Goal: Transaction & Acquisition: Purchase product/service

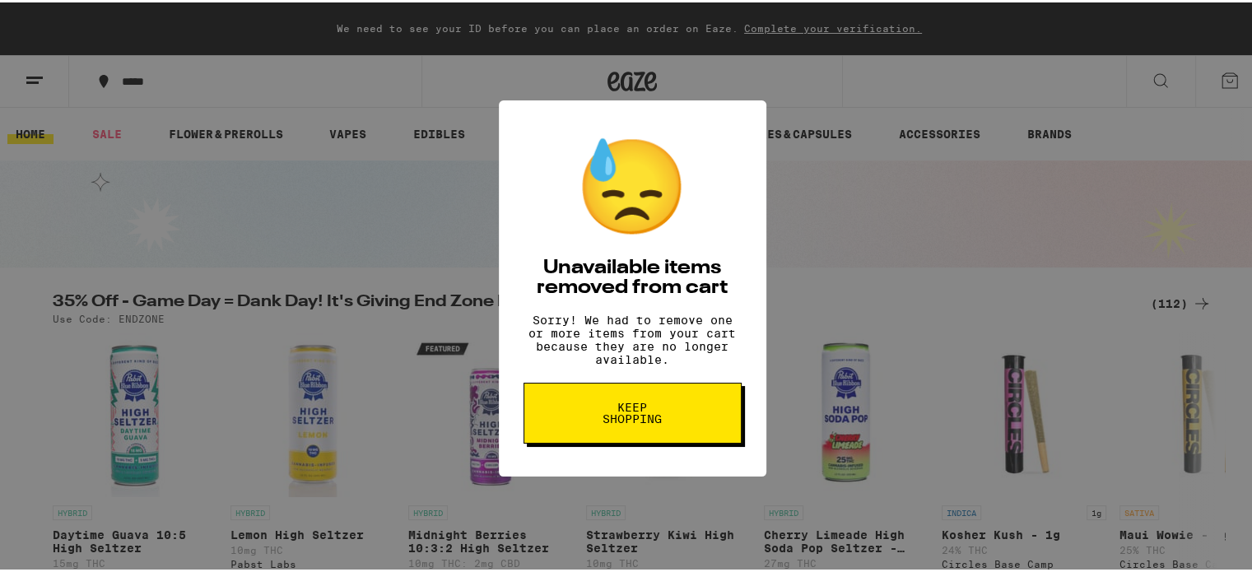
click at [619, 417] on span "Keep Shopping" at bounding box center [632, 410] width 85 height 23
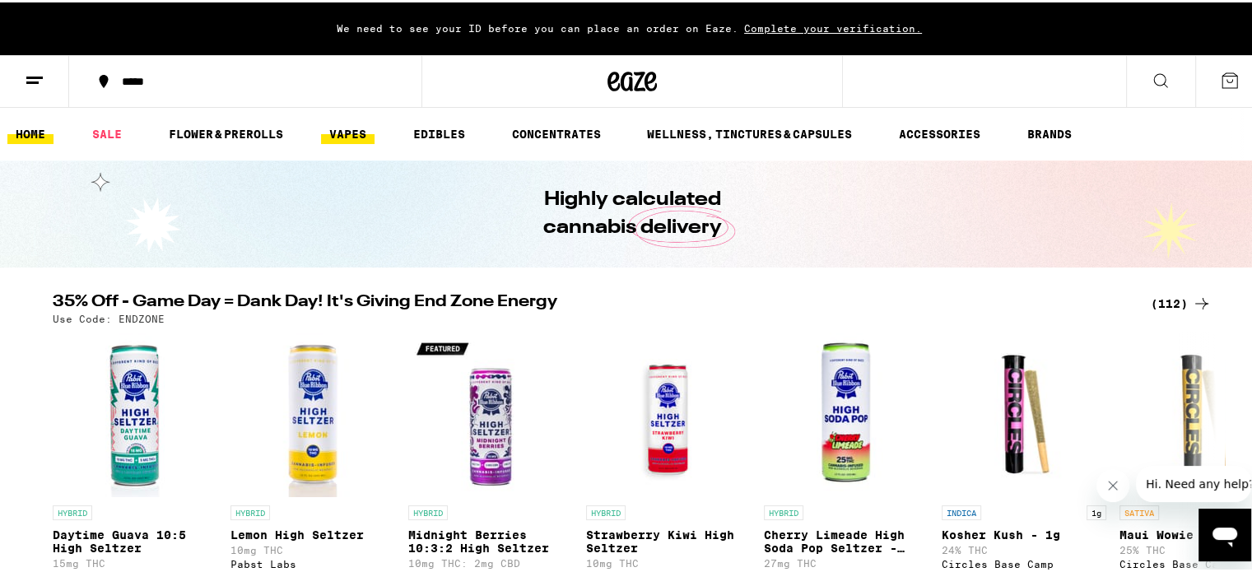
click at [352, 127] on link "VAPES" at bounding box center [348, 132] width 54 height 20
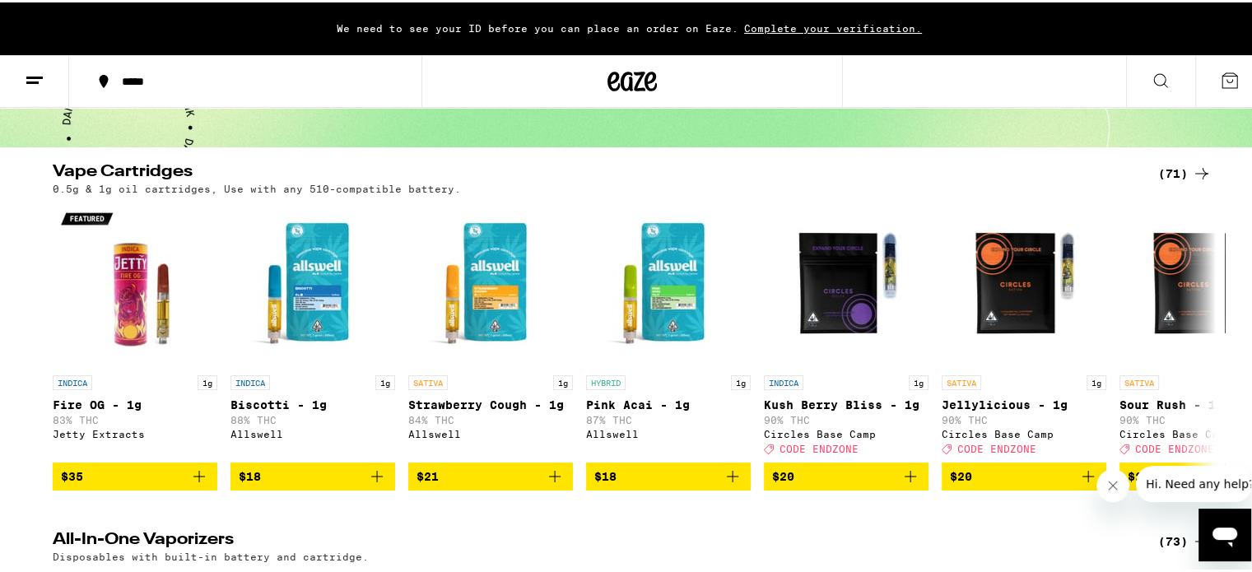
scroll to position [132, 0]
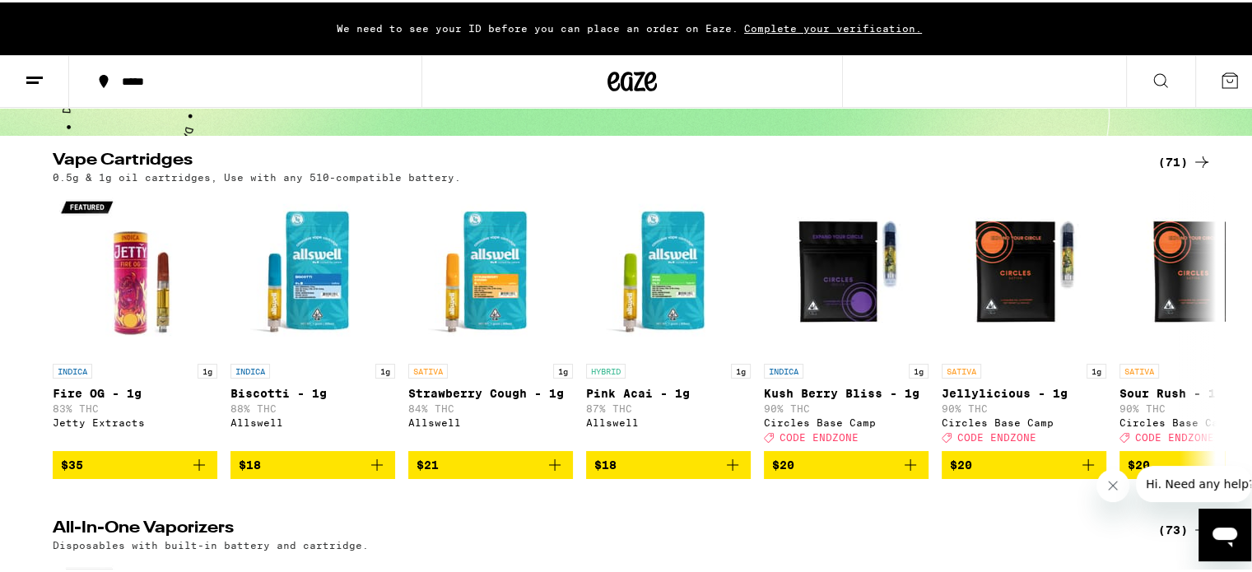
click at [1195, 159] on icon at bounding box center [1202, 160] width 20 height 20
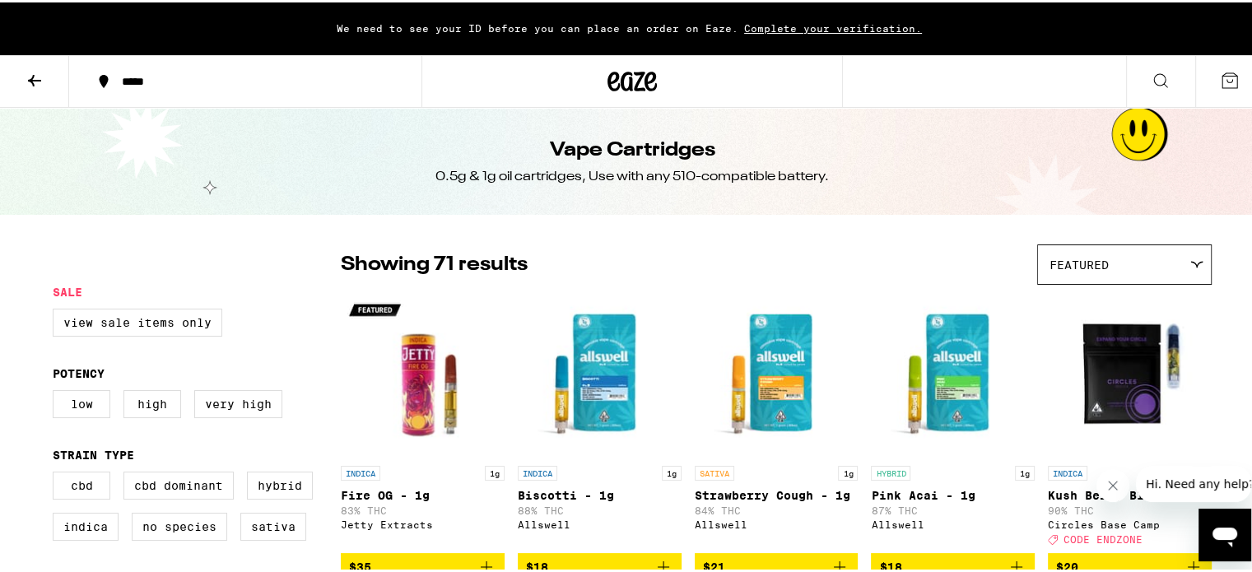
click at [1201, 161] on div "Vape Cartridges 0.5g & 1g oil cartridges, Use with any 510-compatible battery." at bounding box center [632, 158] width 1265 height 107
click at [28, 76] on icon at bounding box center [35, 78] width 20 height 20
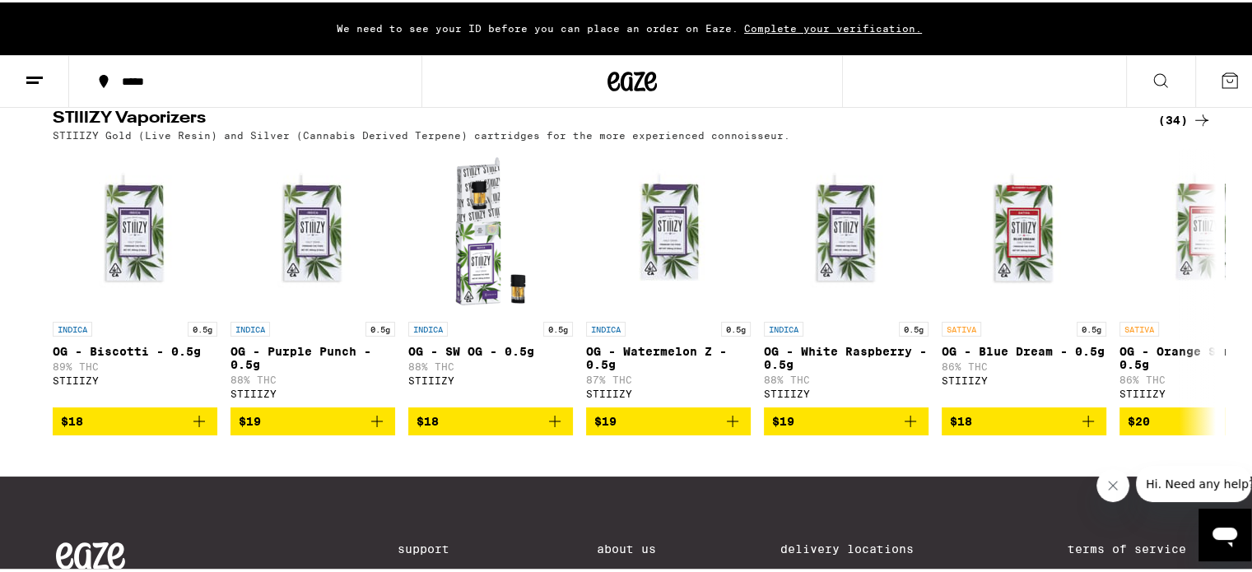
scroll to position [1284, 0]
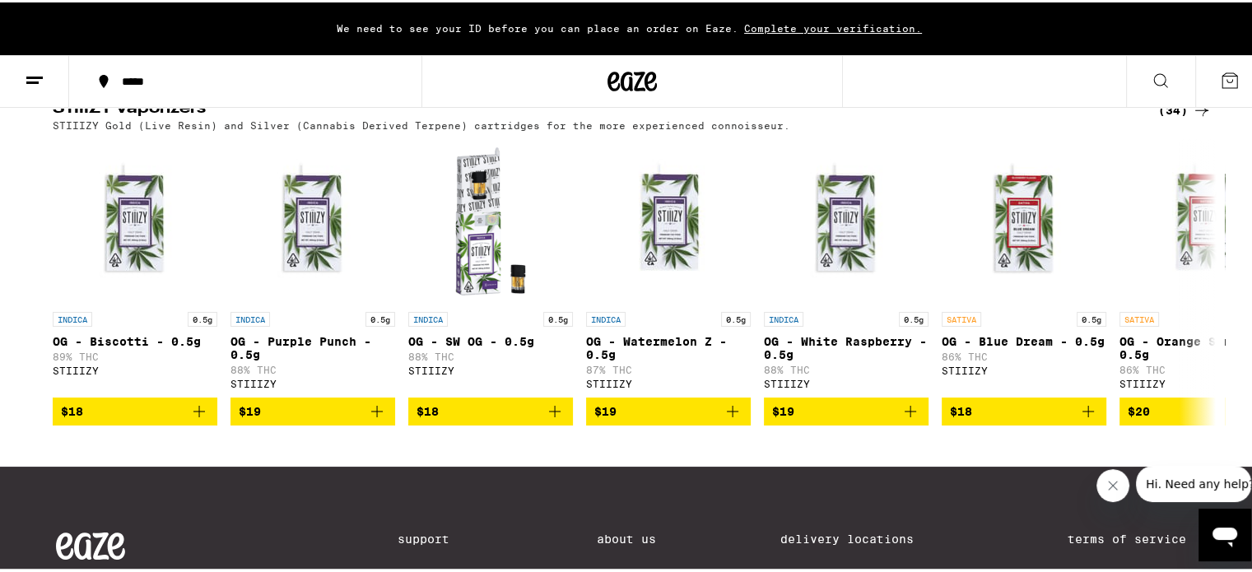
click at [1192, 118] on icon at bounding box center [1202, 108] width 20 height 20
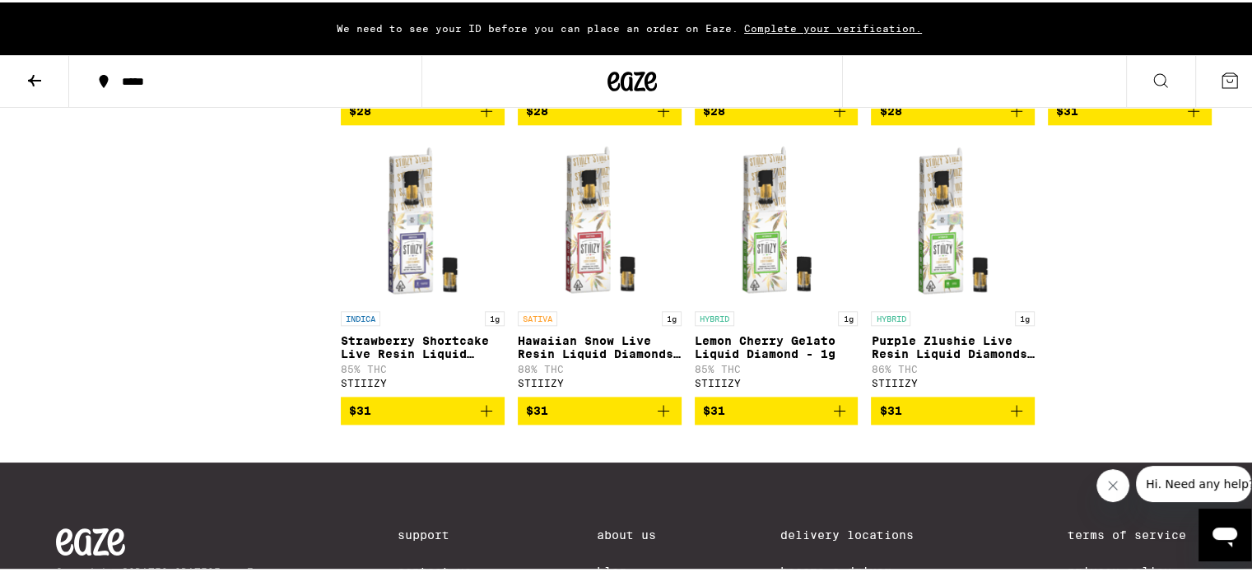
scroll to position [1954, 0]
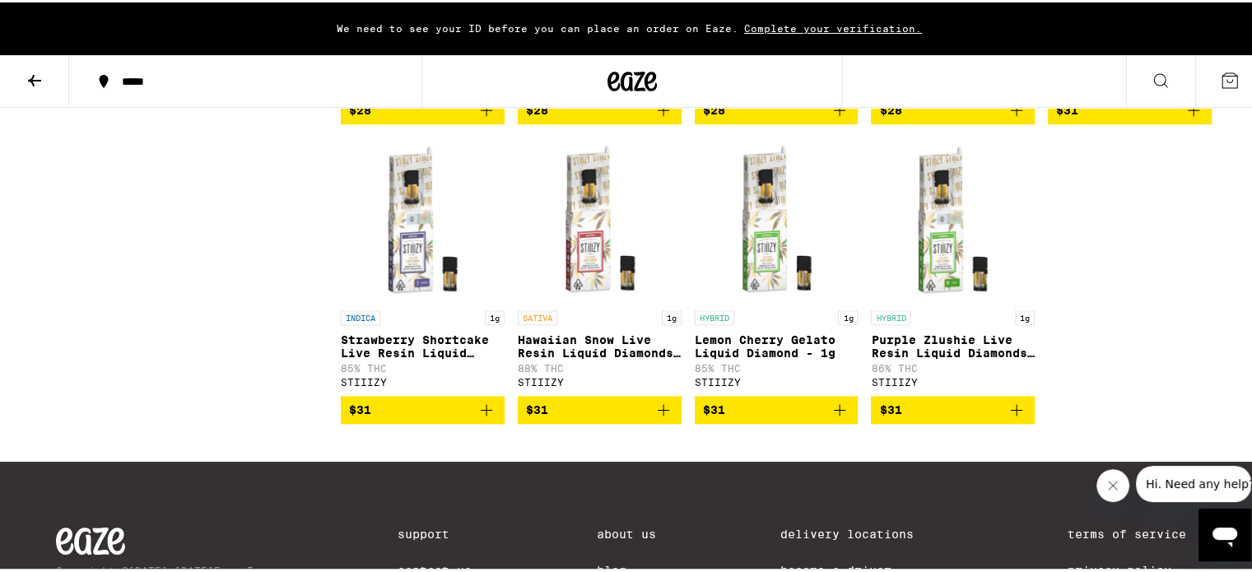
click at [781, 24] on span "Complete your verification." at bounding box center [833, 26] width 189 height 11
